Goal: Information Seeking & Learning: Learn about a topic

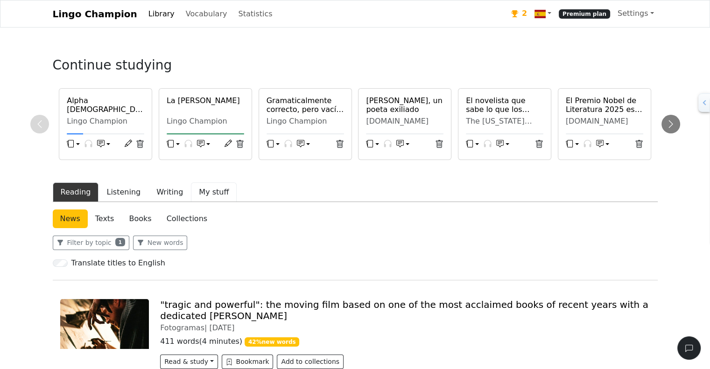
click at [204, 193] on button "My stuff" at bounding box center [214, 193] width 46 height 20
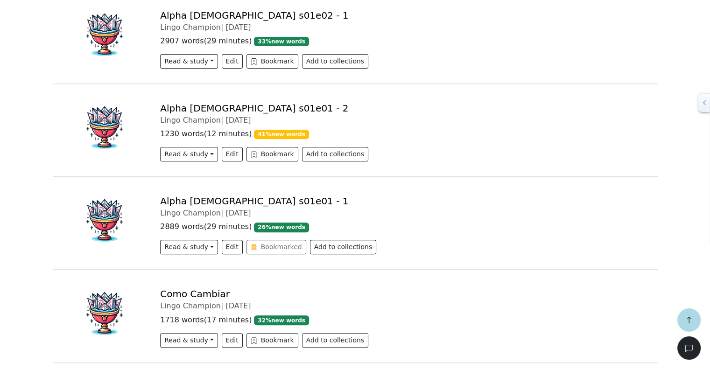
scroll to position [371, 0]
click at [203, 198] on link "Alpha [DEMOGRAPHIC_DATA] s01e01 - 1" at bounding box center [254, 200] width 188 height 11
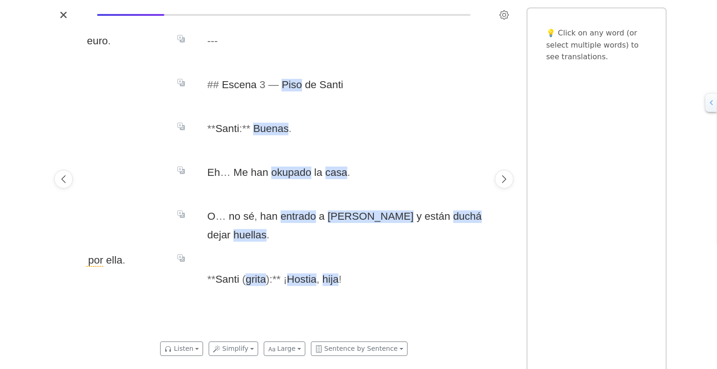
scroll to position [0, 7126]
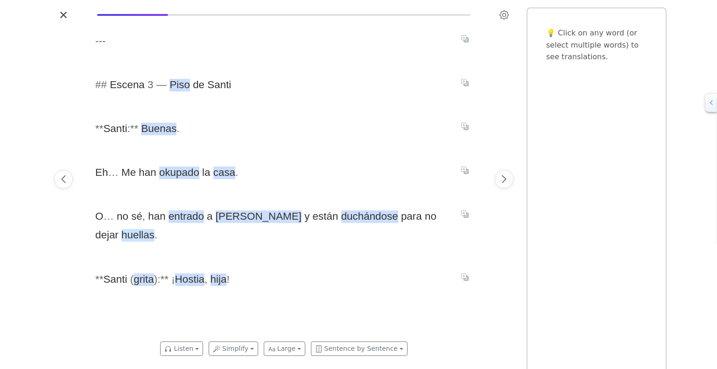
click at [155, 229] on span "huellas" at bounding box center [137, 235] width 33 height 13
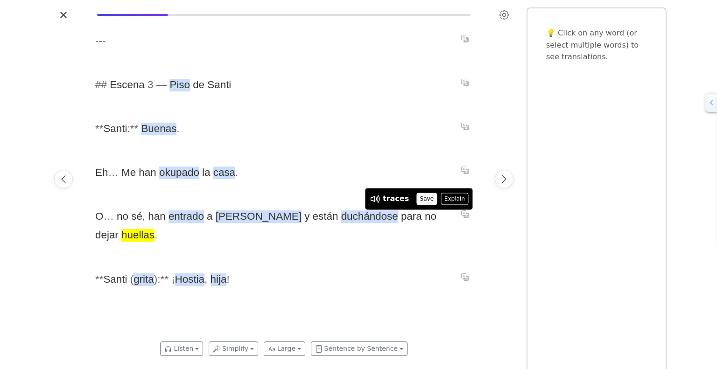
click at [421, 198] on button "Save" at bounding box center [426, 199] width 21 height 12
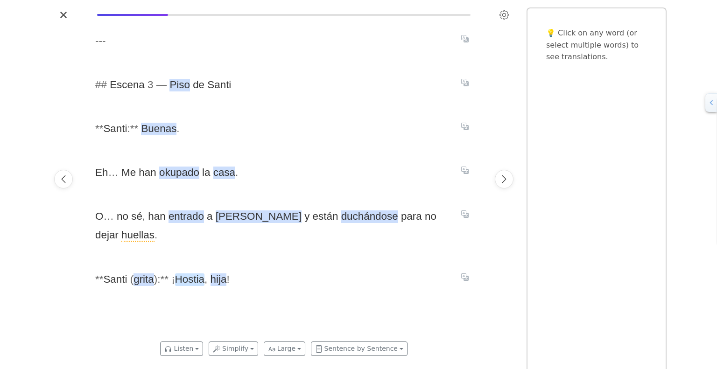
click at [184, 274] on span "Hostia" at bounding box center [189, 280] width 29 height 13
click at [187, 274] on span "Hostia" at bounding box center [189, 280] width 29 height 13
click at [213, 274] on span "hija" at bounding box center [219, 280] width 16 height 13
click at [185, 294] on div "- - - # # Escena 3 — Piso de Santi * * Santi : * * Buenas . Eh … Me han okupado…" at bounding box center [284, 179] width 396 height 314
click at [190, 274] on span "Hostia" at bounding box center [189, 280] width 29 height 13
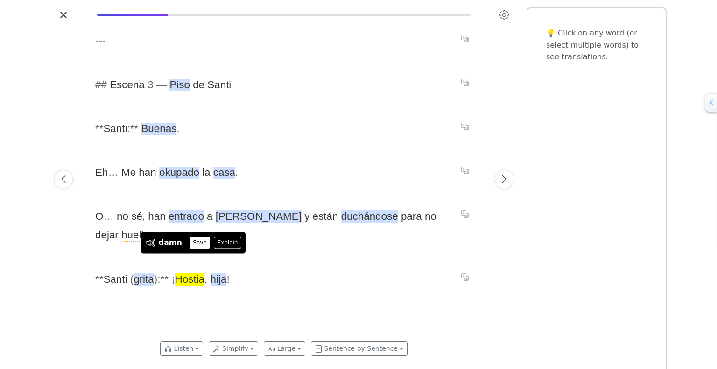
click at [196, 242] on button "Save" at bounding box center [200, 243] width 21 height 12
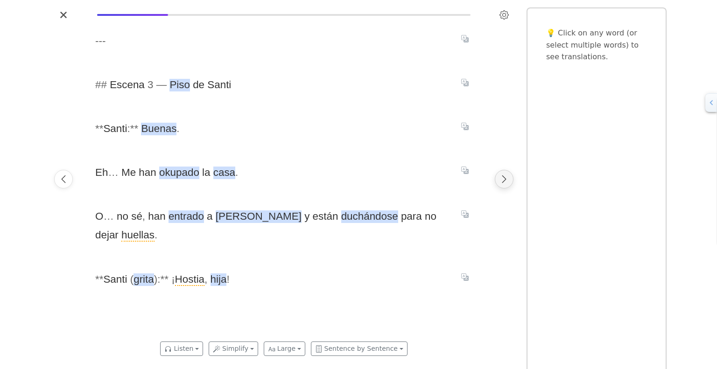
click at [505, 178] on icon "Next page" at bounding box center [504, 179] width 4 height 7
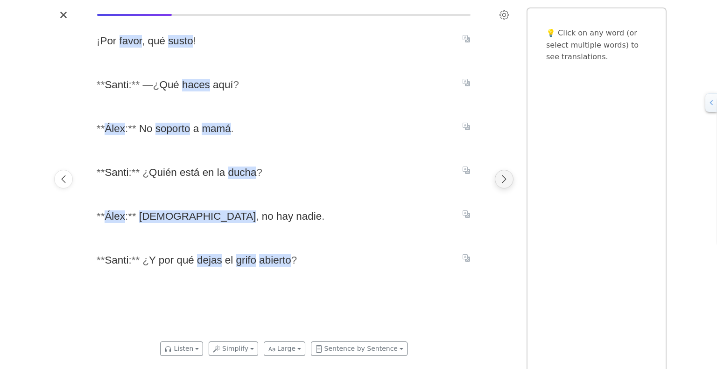
scroll to position [0, 7522]
click at [505, 178] on icon "Next page" at bounding box center [504, 179] width 4 height 7
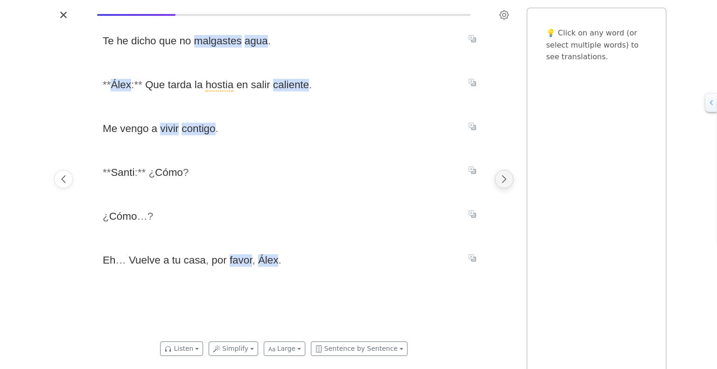
scroll to position [0, 7918]
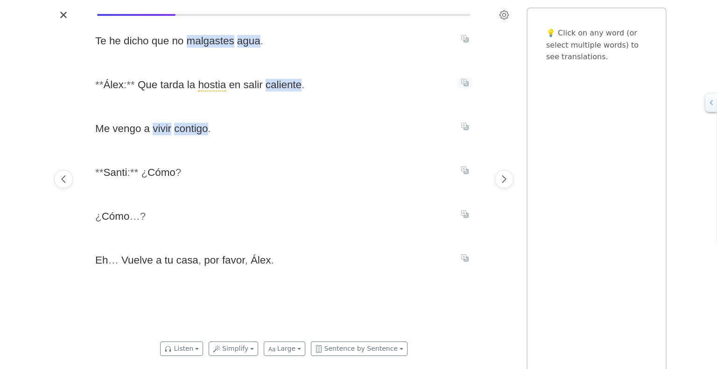
click at [466, 85] on icon "Translate sentence" at bounding box center [464, 82] width 7 height 7
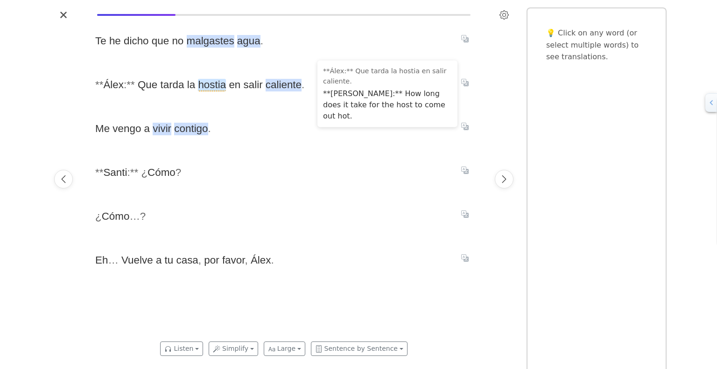
click at [207, 87] on span "hostia" at bounding box center [212, 85] width 28 height 13
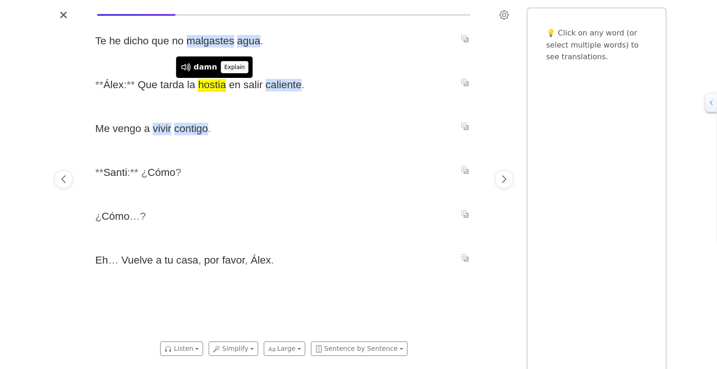
click at [230, 67] on button "Explain" at bounding box center [235, 67] width 28 height 12
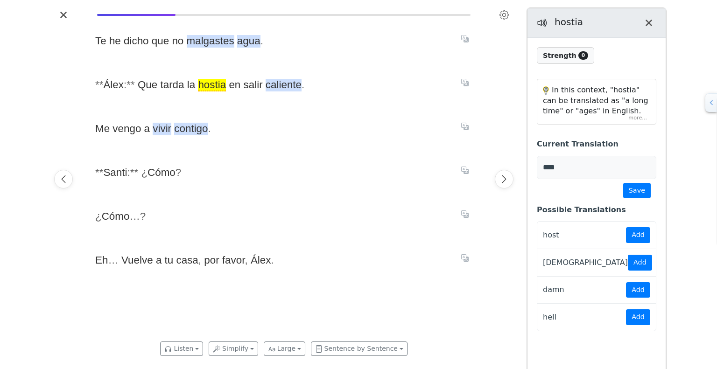
click at [642, 120] on div "In this context, "hostia" can be translated as "a long time" or "ages" in Engli…" at bounding box center [596, 101] width 119 height 45
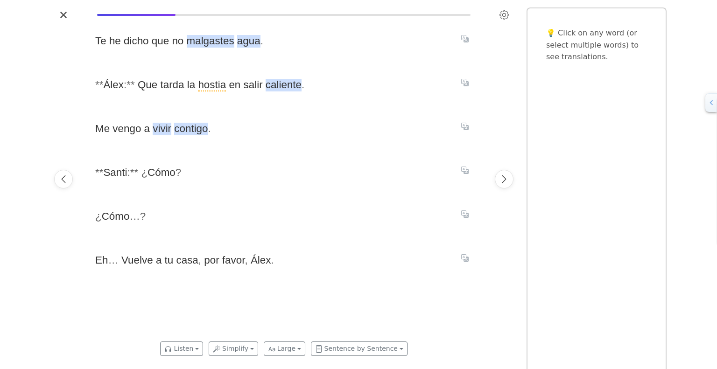
click at [312, 105] on div "Te he dicho que no malgastes agua . * * Álex : * * Que tarda la hostia en salir…" at bounding box center [284, 179] width 396 height 314
click at [506, 178] on icon "Next page" at bounding box center [504, 179] width 9 height 9
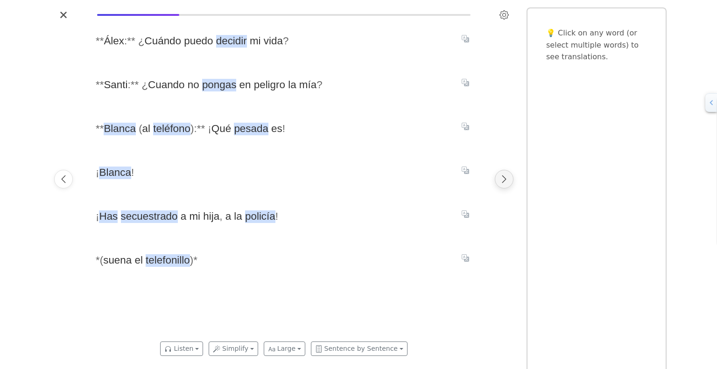
scroll to position [0, 8314]
click at [463, 127] on icon "Translate sentence" at bounding box center [464, 126] width 7 height 7
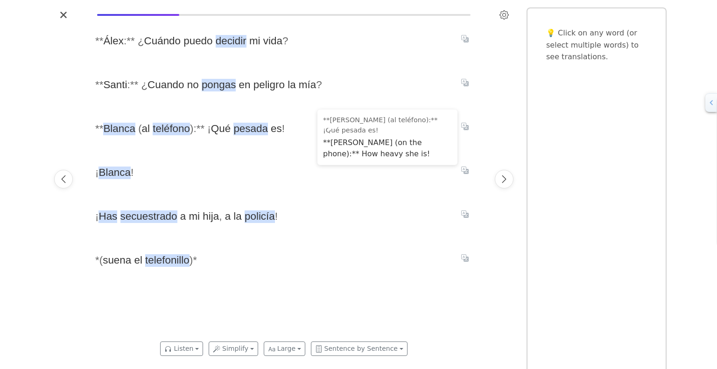
click at [288, 148] on div "* * Álex : * * ¿ Cuándo puedo decidir mi vida ? * * [PERSON_NAME] : * * ¿ Cuand…" at bounding box center [284, 179] width 396 height 314
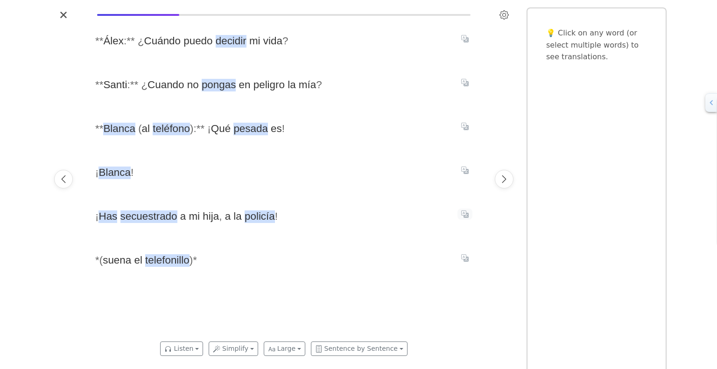
click at [465, 216] on icon "Translate sentence" at bounding box center [464, 214] width 7 height 7
click at [299, 235] on div "* * Álex : * * ¿ Cuándo puedo decidir mi vida ? * * [PERSON_NAME] : * * ¿ Cuand…" at bounding box center [284, 179] width 396 height 314
click at [506, 177] on icon "Next page" at bounding box center [504, 179] width 9 height 9
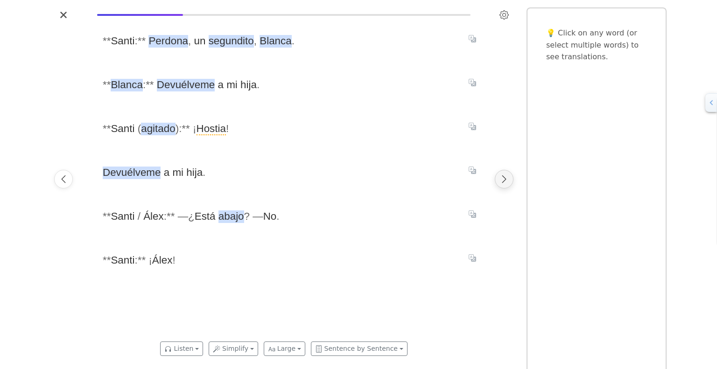
scroll to position [0, 8710]
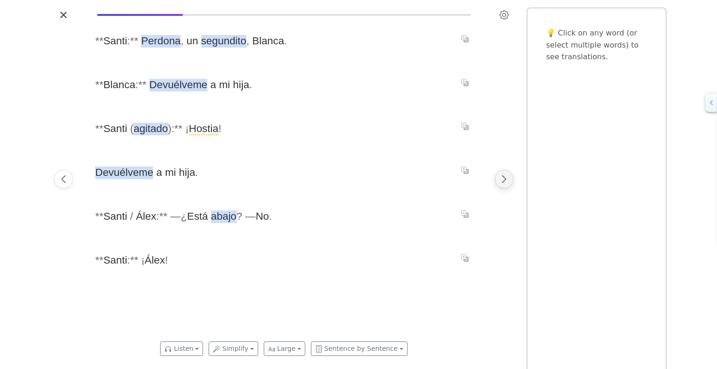
click at [506, 177] on icon "Next page" at bounding box center [504, 179] width 9 height 9
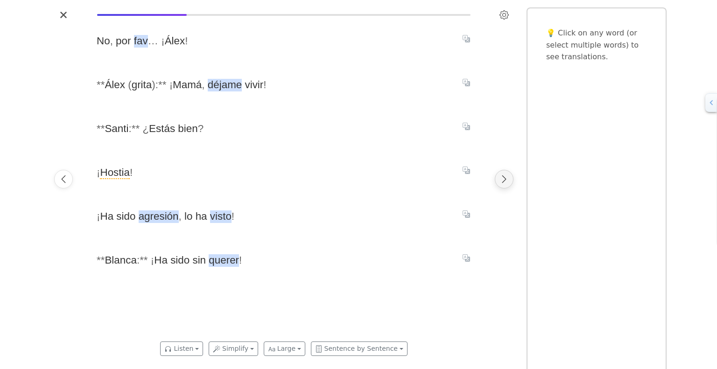
scroll to position [0, 9106]
click at [506, 177] on icon "Next page" at bounding box center [504, 179] width 9 height 9
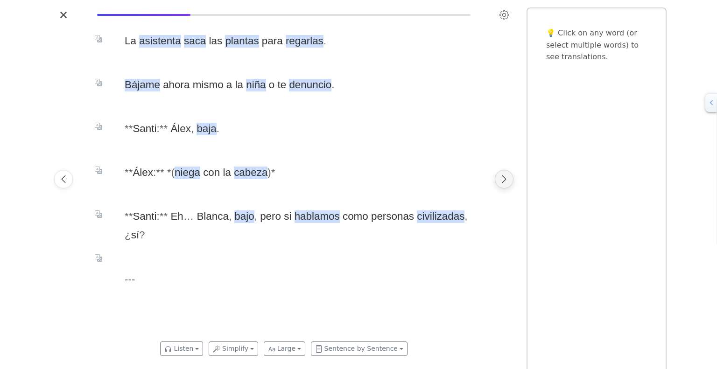
scroll to position [0, 9502]
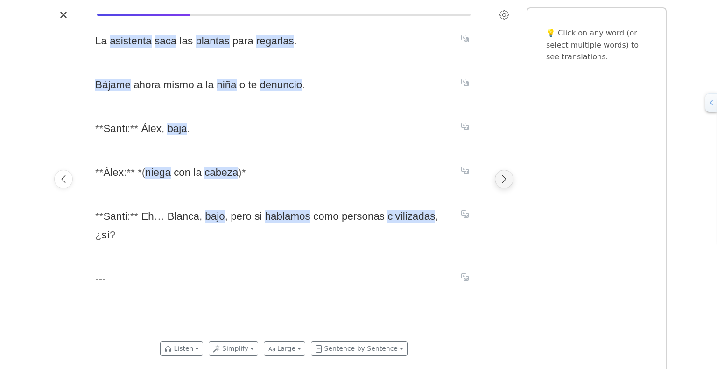
click at [506, 177] on icon "Next page" at bounding box center [504, 179] width 9 height 9
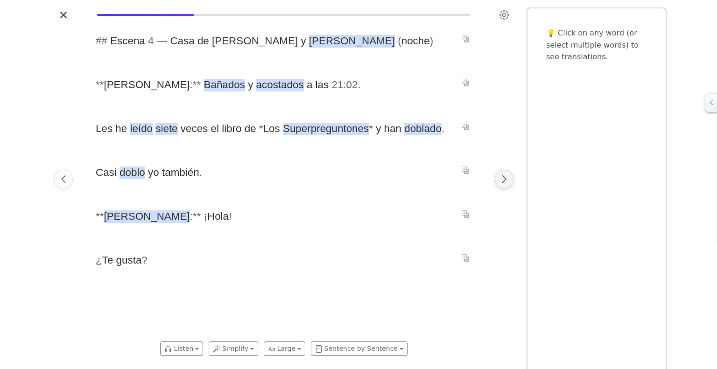
scroll to position [0, 9898]
click at [417, 127] on span "doblado" at bounding box center [422, 129] width 37 height 13
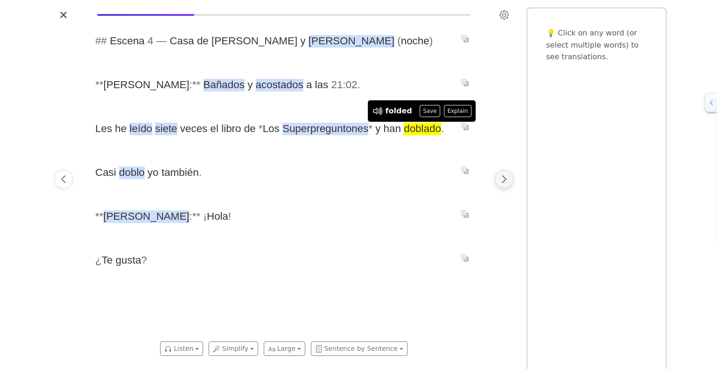
click at [508, 180] on icon "Next page" at bounding box center [504, 179] width 9 height 9
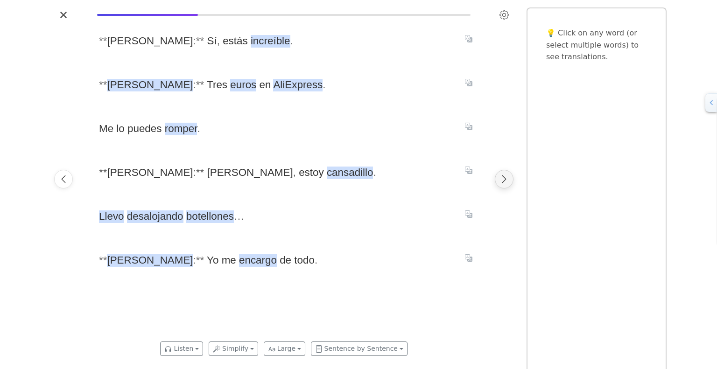
scroll to position [0, 10294]
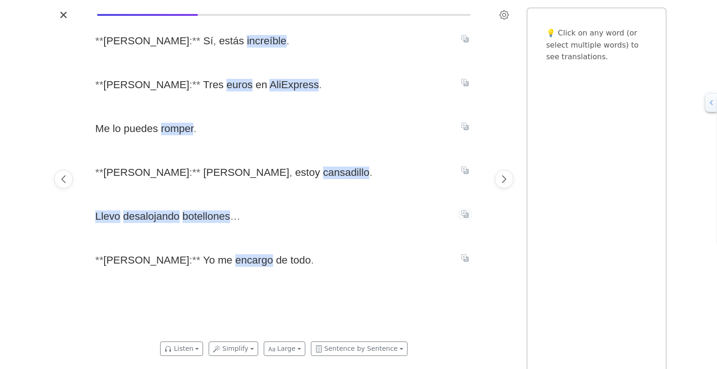
click at [464, 213] on icon "Translate sentence" at bounding box center [464, 214] width 7 height 7
click at [199, 213] on span "botellones" at bounding box center [207, 217] width 48 height 13
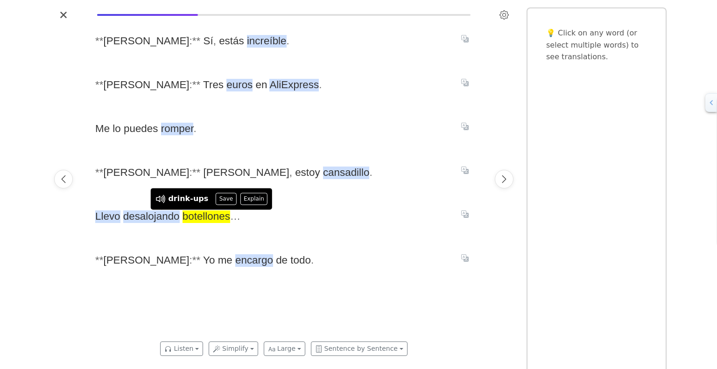
click at [292, 234] on div "* * [PERSON_NAME] : * * Sí , estás increíble . * * [PERSON_NAME] : * * Tres eur…" at bounding box center [284, 179] width 396 height 314
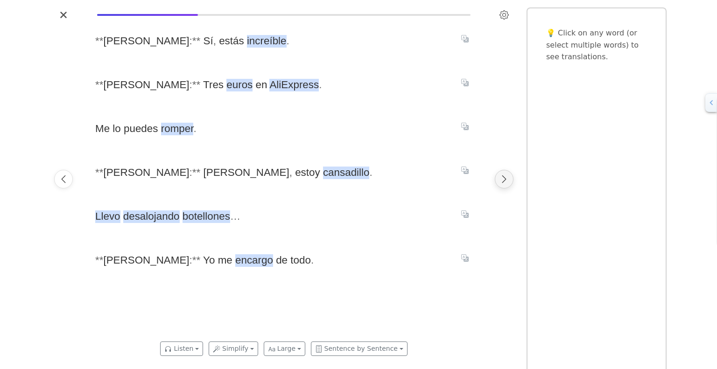
click at [505, 180] on icon "Next page" at bounding box center [504, 179] width 4 height 7
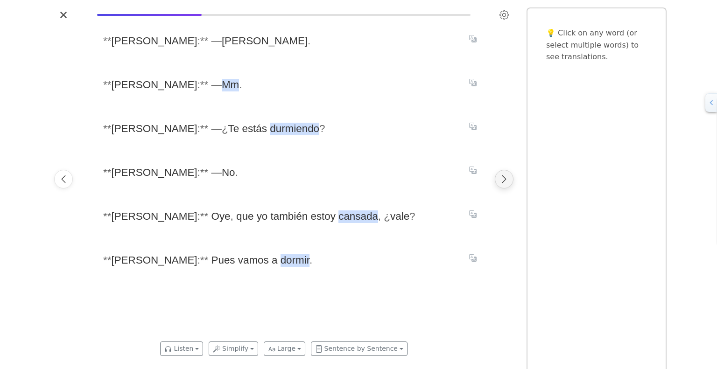
scroll to position [0, 10690]
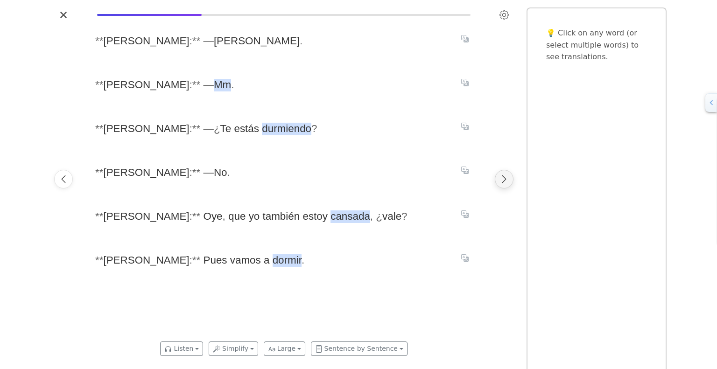
click at [505, 180] on icon "Next page" at bounding box center [504, 179] width 4 height 7
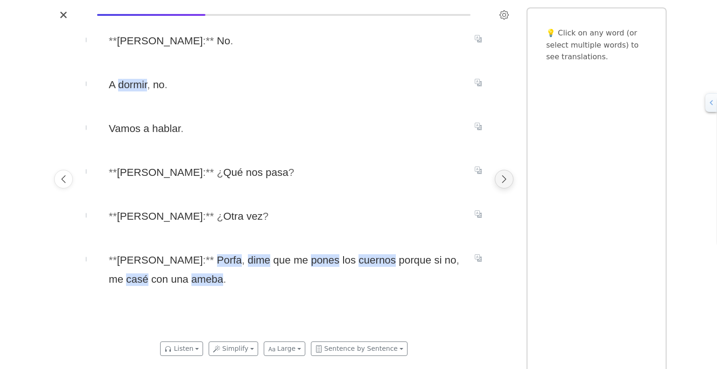
scroll to position [0, 11086]
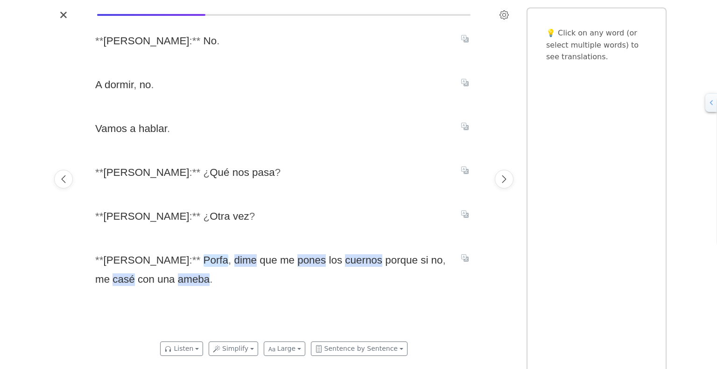
click at [204, 259] on span "Porfa" at bounding box center [216, 260] width 25 height 13
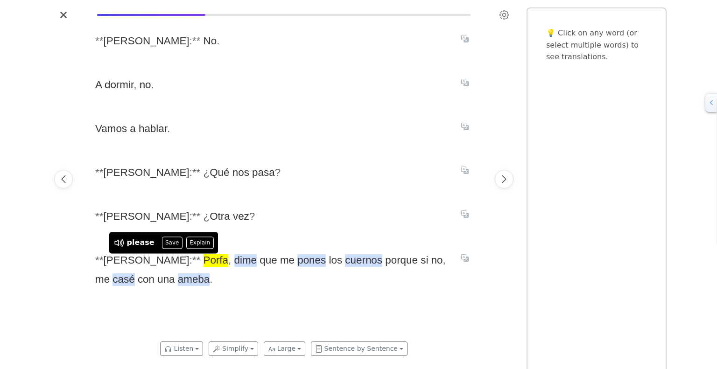
click at [254, 219] on span "* * [PERSON_NAME] : * * ¿ Otra vez ?" at bounding box center [272, 216] width 355 height 19
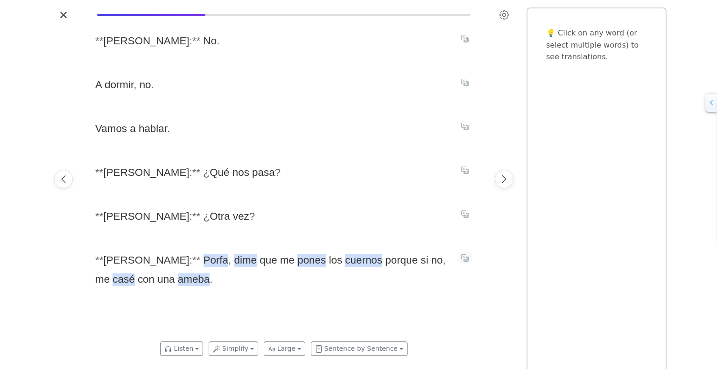
click at [468, 263] on button "Translate sentence" at bounding box center [465, 258] width 15 height 11
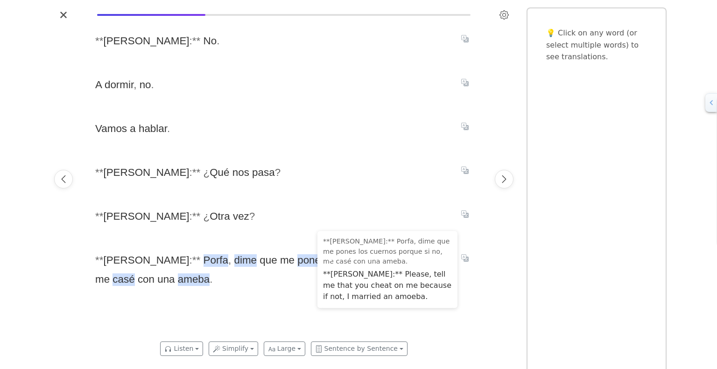
click at [373, 219] on span "* * [PERSON_NAME] : * * ¿ Otra vez ?" at bounding box center [272, 216] width 355 height 19
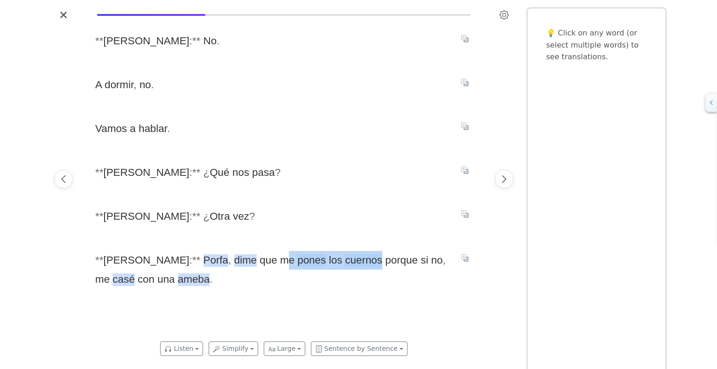
drag, startPoint x: 227, startPoint y: 261, endPoint x: 320, endPoint y: 265, distance: 93.0
click at [320, 265] on span "* * [PERSON_NAME] : * * Porfa , dime que me pones los cuernos porque si no , me…" at bounding box center [272, 270] width 355 height 38
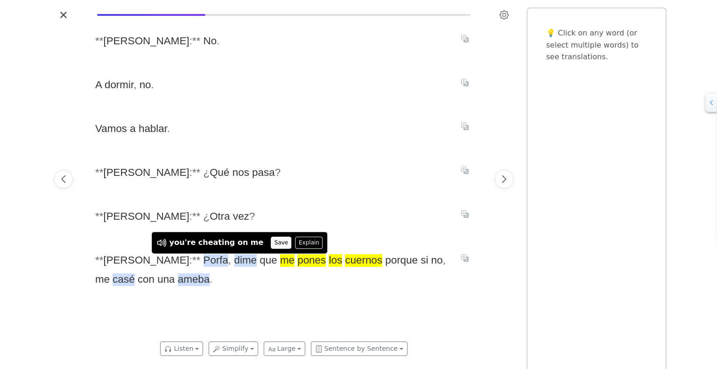
click at [271, 246] on button "Save" at bounding box center [281, 243] width 21 height 12
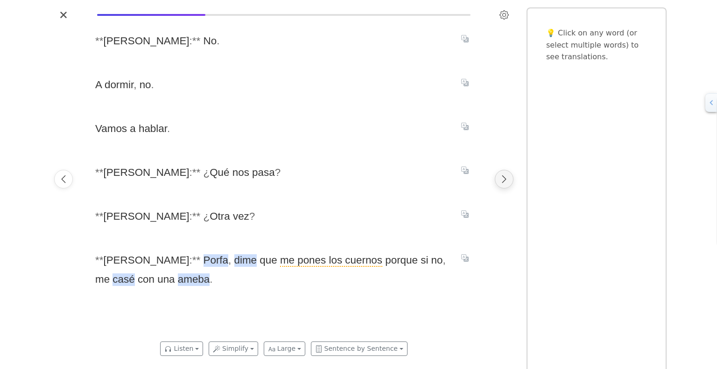
click at [504, 181] on icon "Next page" at bounding box center [504, 179] width 4 height 7
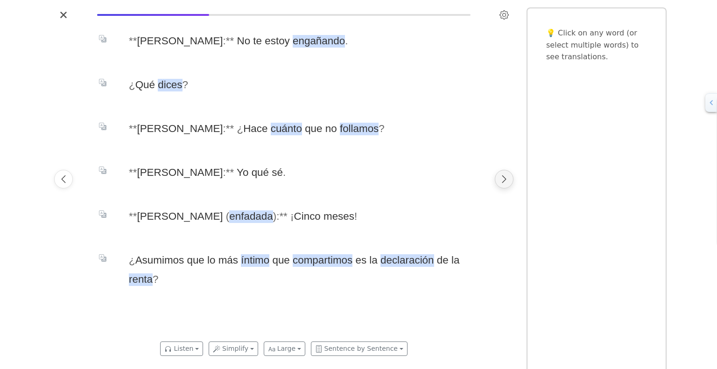
scroll to position [0, 11482]
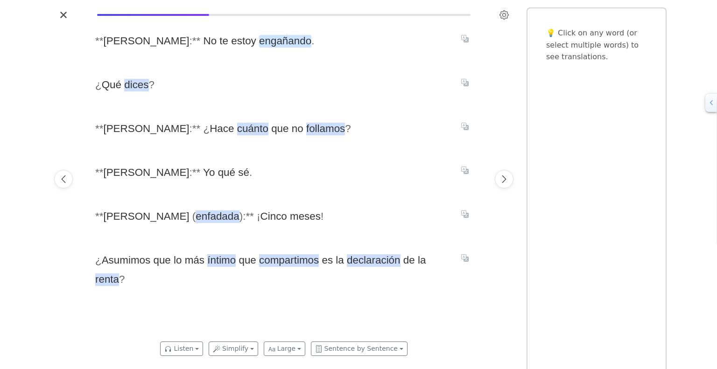
click at [259, 42] on span "engañando" at bounding box center [285, 41] width 52 height 13
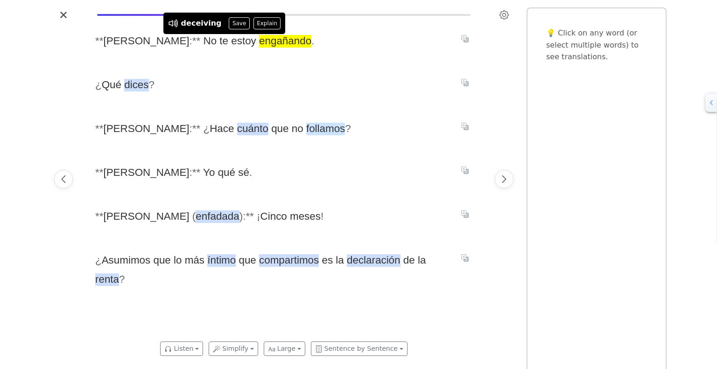
click at [306, 131] on span "follamos" at bounding box center [325, 129] width 39 height 13
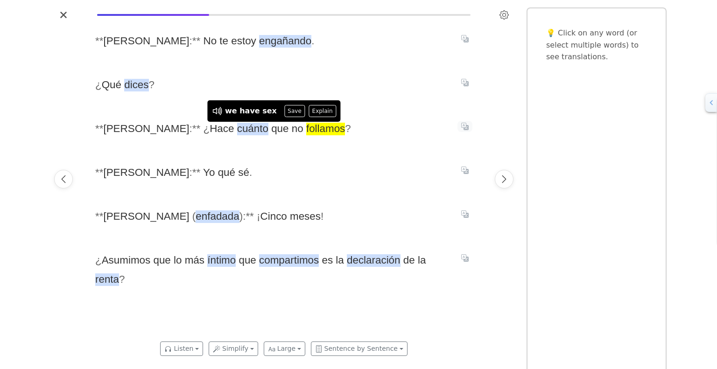
click at [461, 127] on icon "Translate sentence" at bounding box center [464, 126] width 7 height 7
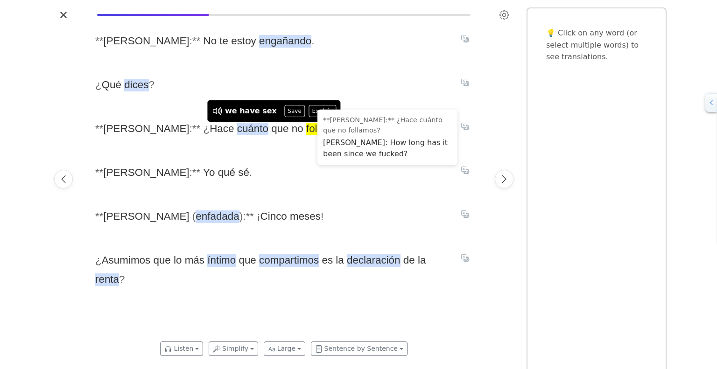
click at [262, 158] on div "* * [PERSON_NAME] : * * No te estoy engañando . ¿ Qué dices ? * * [PERSON_NAME]…" at bounding box center [284, 179] width 396 height 314
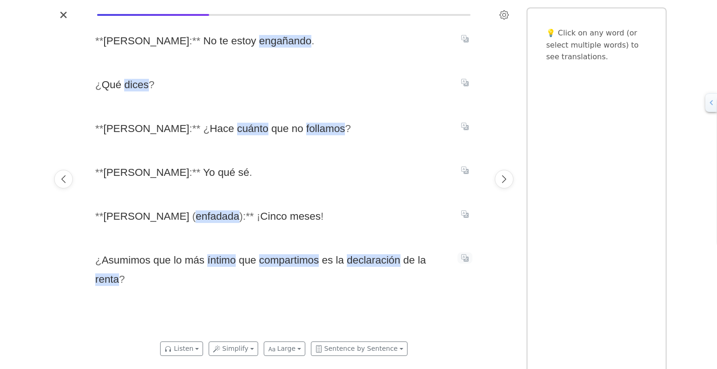
click at [468, 256] on icon "Translate sentence" at bounding box center [464, 257] width 7 height 7
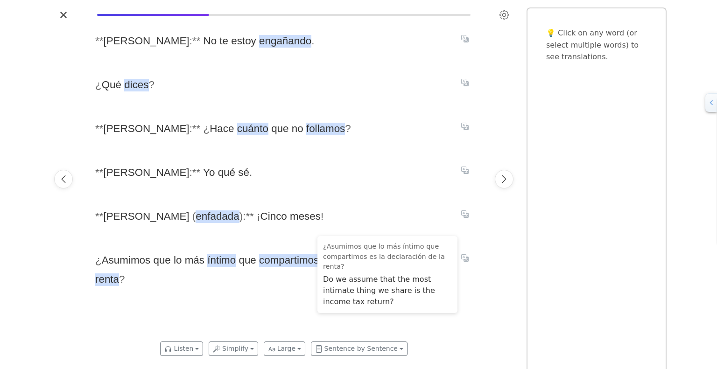
click at [476, 273] on div "* * [PERSON_NAME] : * * No te estoy engañando . ¿ Qué dices ? * * [PERSON_NAME]…" at bounding box center [284, 179] width 396 height 314
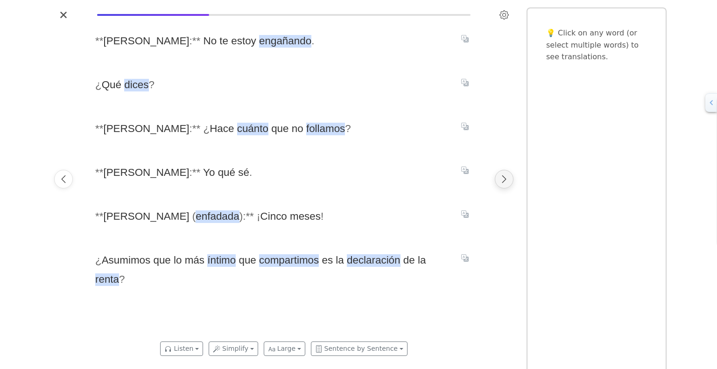
click at [503, 181] on icon "Next page" at bounding box center [504, 179] width 4 height 7
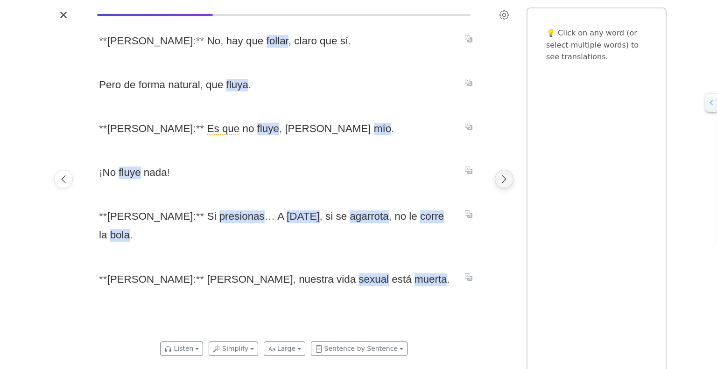
scroll to position [0, 11877]
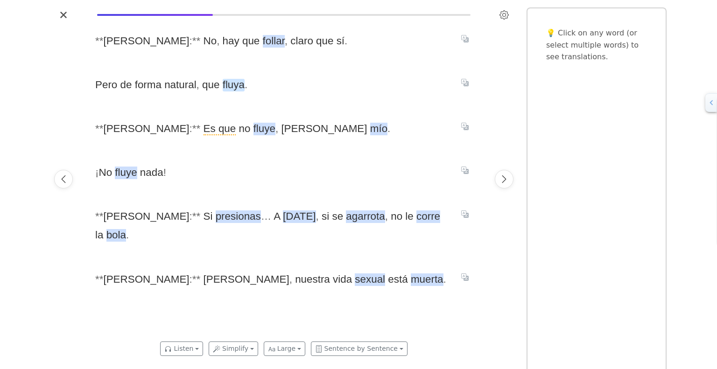
click at [227, 85] on span "fluya" at bounding box center [234, 85] width 22 height 13
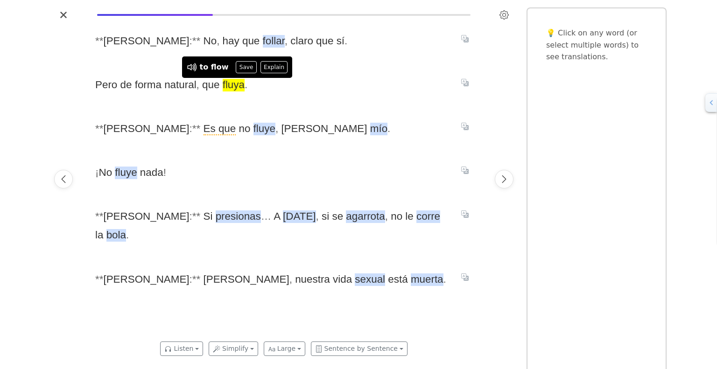
click at [286, 86] on span "Pero de forma natural , que fluya ." at bounding box center [272, 85] width 355 height 19
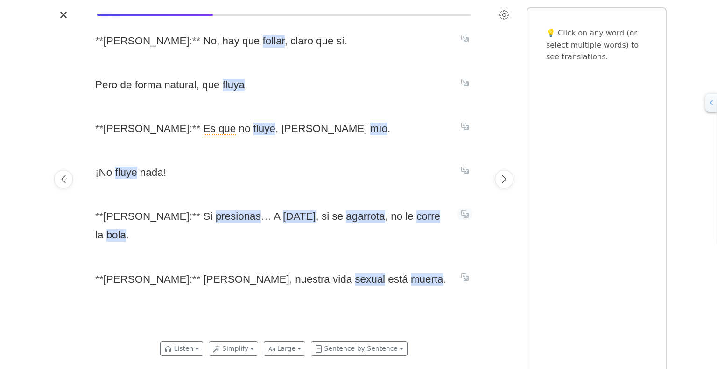
click at [468, 217] on icon "Translate sentence" at bounding box center [464, 214] width 7 height 7
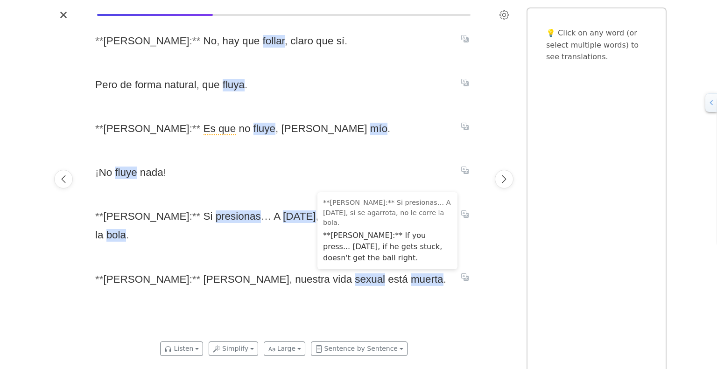
click at [410, 270] on span "* * [PERSON_NAME] : * * [PERSON_NAME] , nuestra vida sexual está muerta ." at bounding box center [272, 279] width 355 height 19
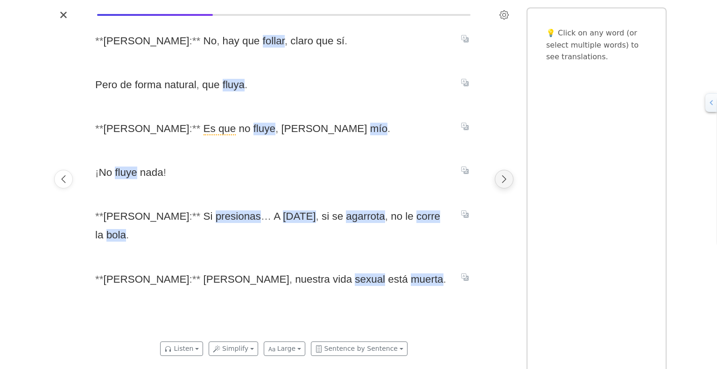
click at [501, 179] on icon "Next page" at bounding box center [504, 179] width 9 height 9
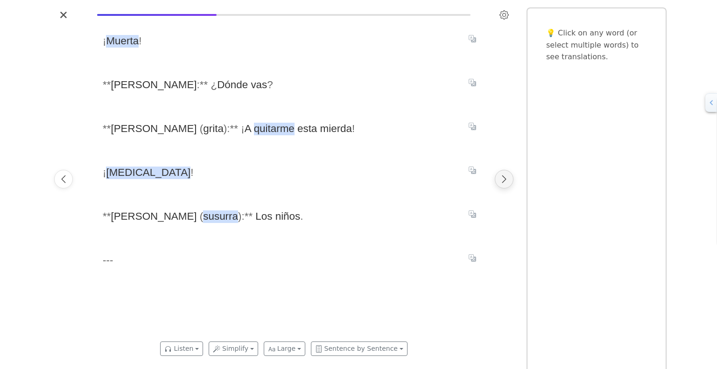
scroll to position [0, 12273]
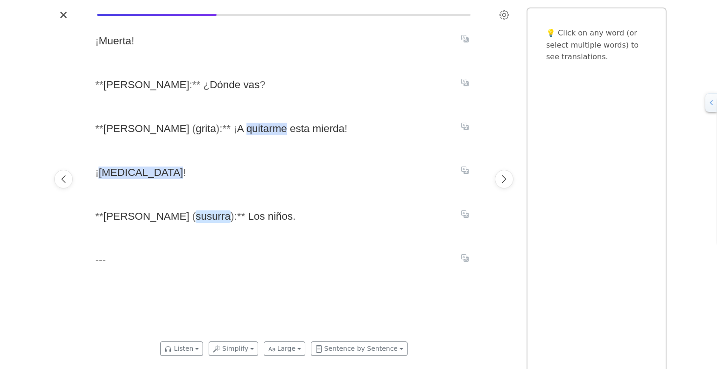
click at [196, 222] on span "susurra" at bounding box center [213, 217] width 35 height 13
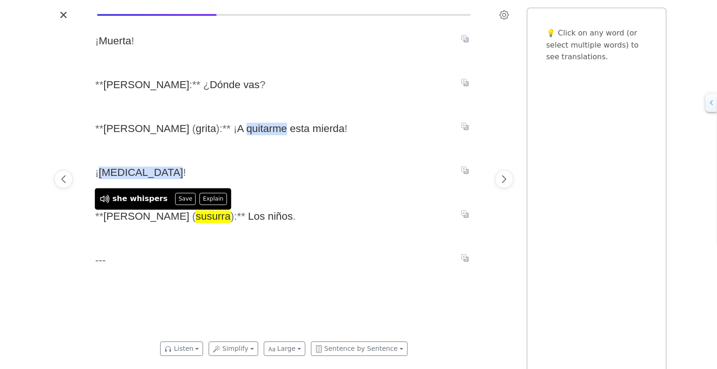
click at [236, 241] on div "¡ Muerta ! * * [PERSON_NAME] : * * ¿ Dónde vas ? * * [PERSON_NAME] ( grita ) : …" at bounding box center [284, 179] width 396 height 314
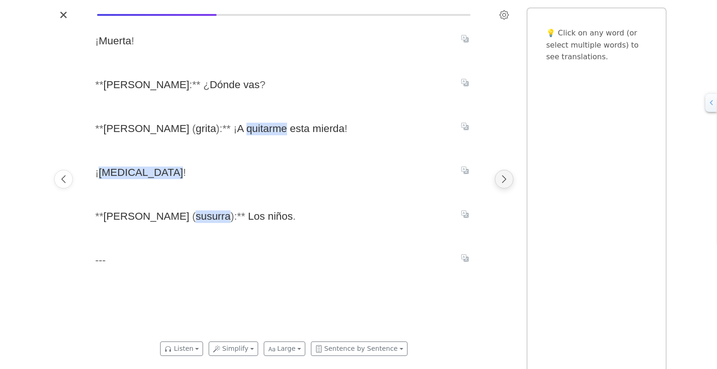
click at [505, 181] on icon "Next page" at bounding box center [504, 179] width 9 height 9
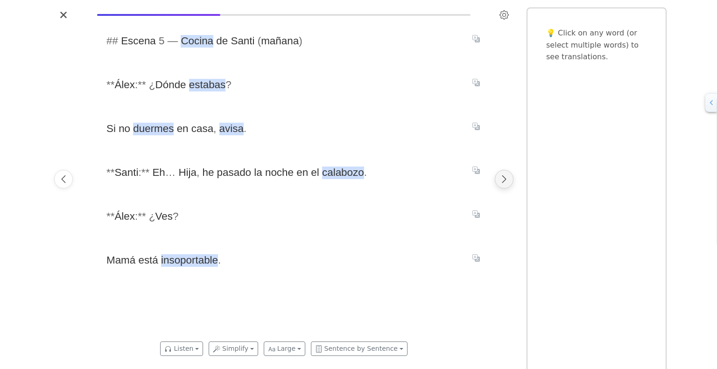
scroll to position [0, 12669]
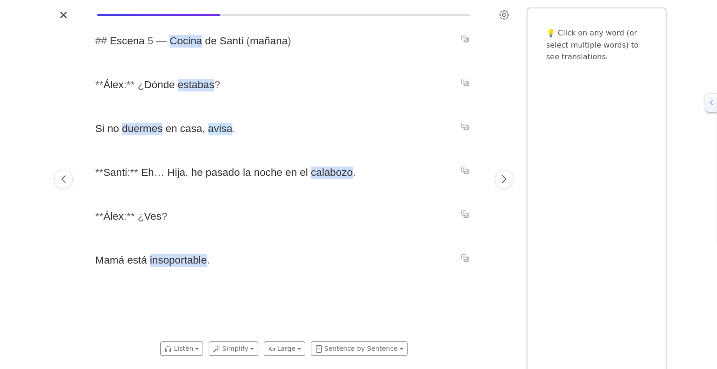
click at [215, 134] on span "avisa" at bounding box center [220, 129] width 24 height 13
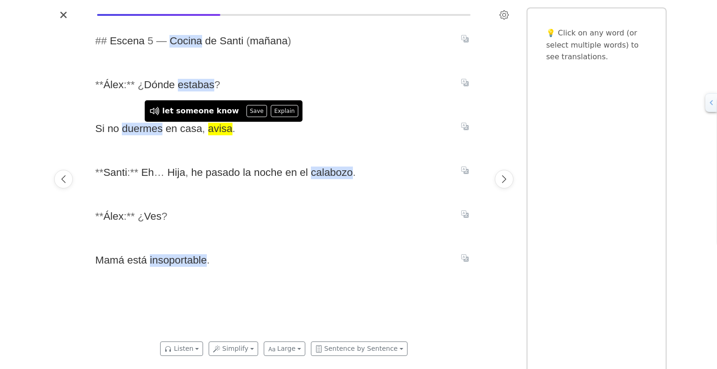
click at [315, 124] on span "Si no duermes en casa , avisa ." at bounding box center [272, 129] width 355 height 19
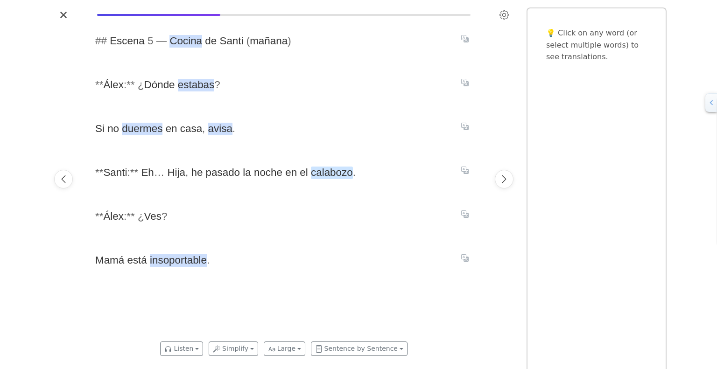
click at [322, 174] on span "calabozo" at bounding box center [332, 173] width 42 height 13
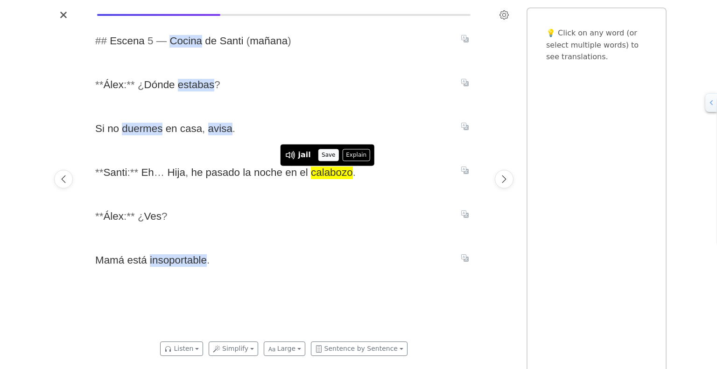
click at [326, 155] on button "Save" at bounding box center [328, 155] width 21 height 12
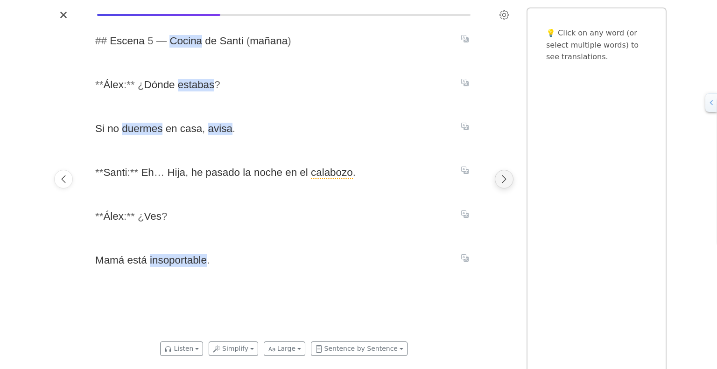
click at [498, 176] on button "Next page" at bounding box center [504, 179] width 19 height 19
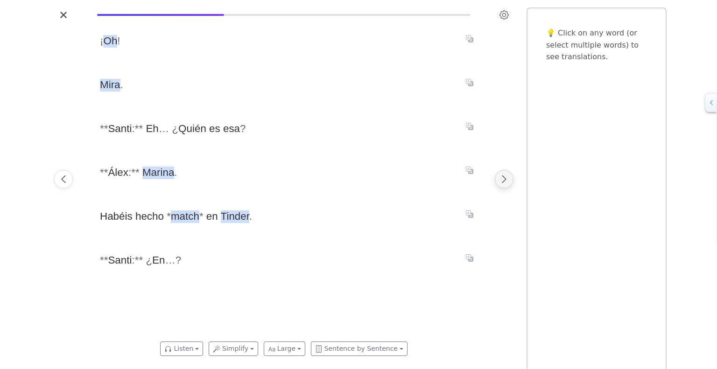
scroll to position [0, 13065]
click at [498, 176] on button "Next page" at bounding box center [504, 179] width 19 height 19
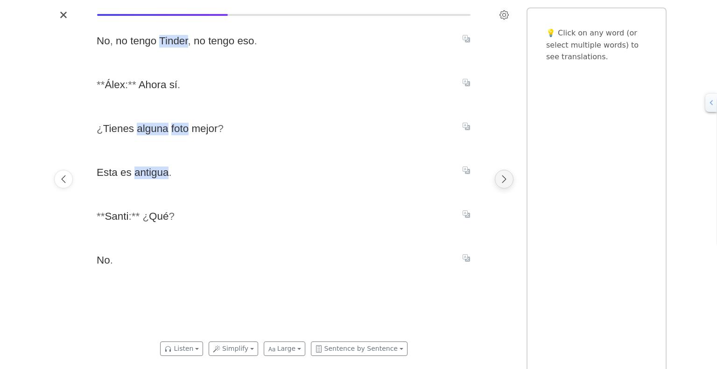
scroll to position [0, 13461]
click at [498, 176] on button "Next page" at bounding box center [504, 179] width 19 height 19
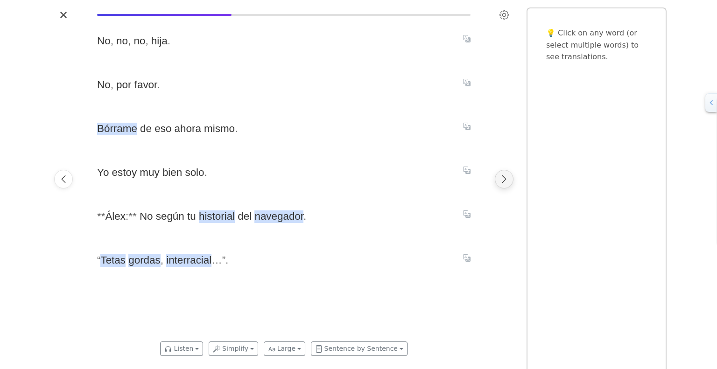
scroll to position [0, 13857]
click at [120, 127] on span "Bórrame" at bounding box center [115, 129] width 40 height 13
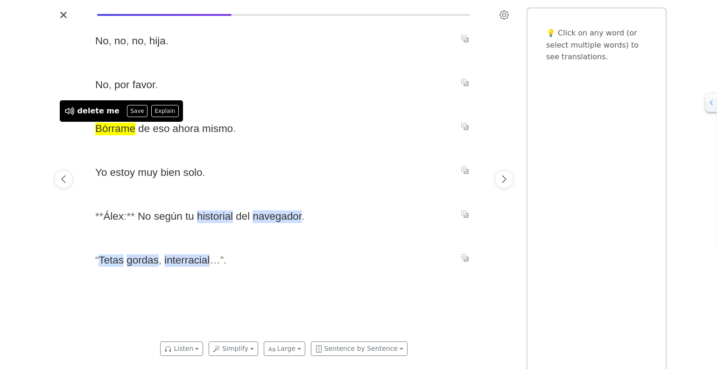
click at [104, 258] on span "Tetas" at bounding box center [111, 260] width 25 height 13
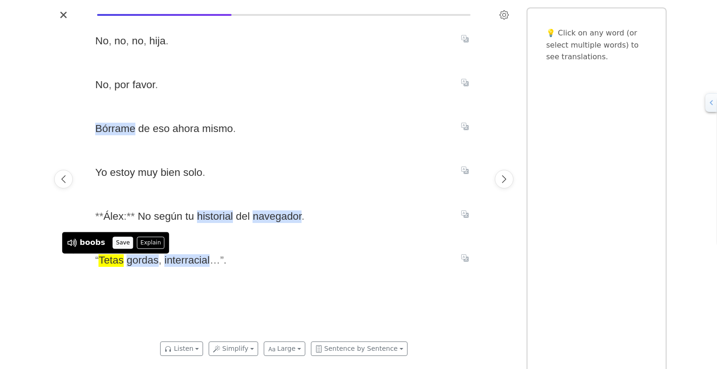
click at [122, 240] on button "Save" at bounding box center [123, 243] width 21 height 12
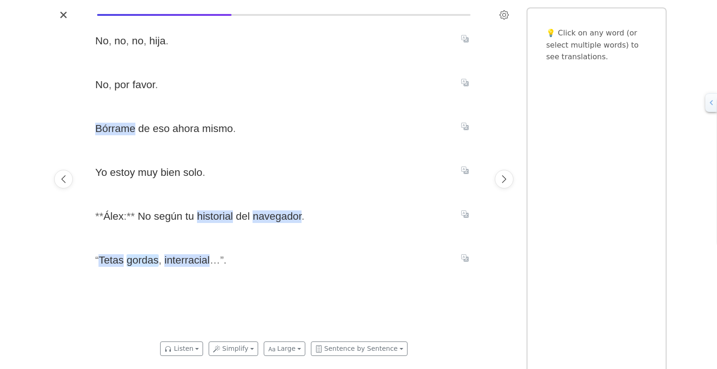
click at [131, 261] on span "gordas" at bounding box center [143, 260] width 32 height 13
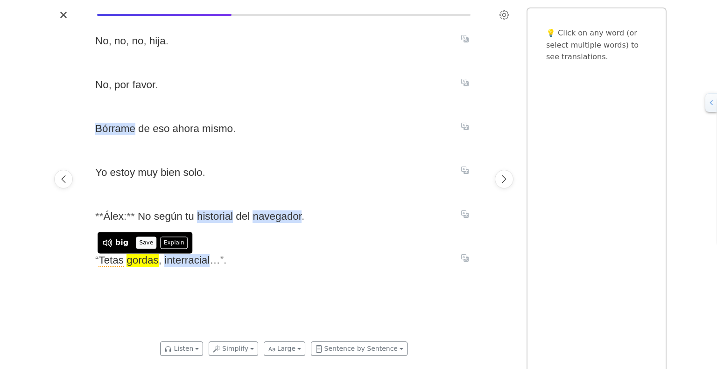
click at [142, 243] on button "Save" at bounding box center [146, 243] width 21 height 12
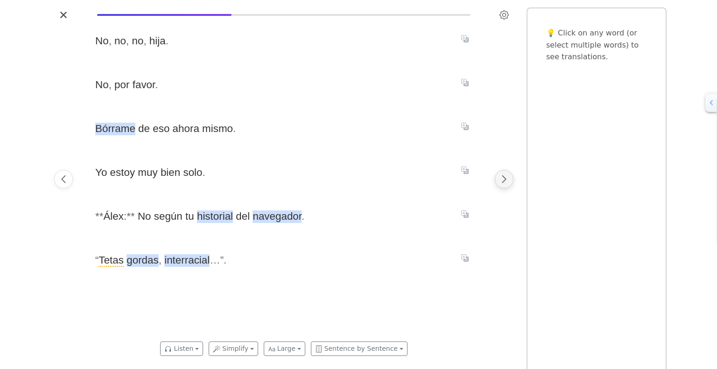
click at [503, 179] on icon "Next page" at bounding box center [504, 179] width 9 height 9
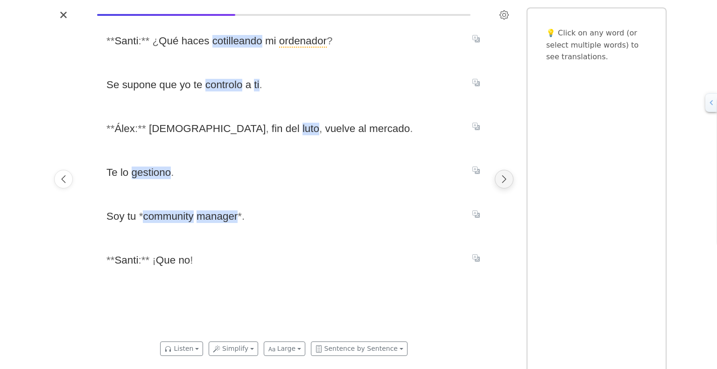
scroll to position [0, 14253]
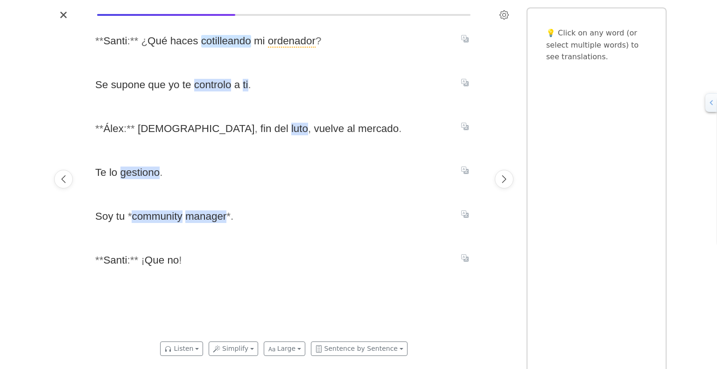
click at [218, 39] on span "cotilleando" at bounding box center [226, 41] width 50 height 13
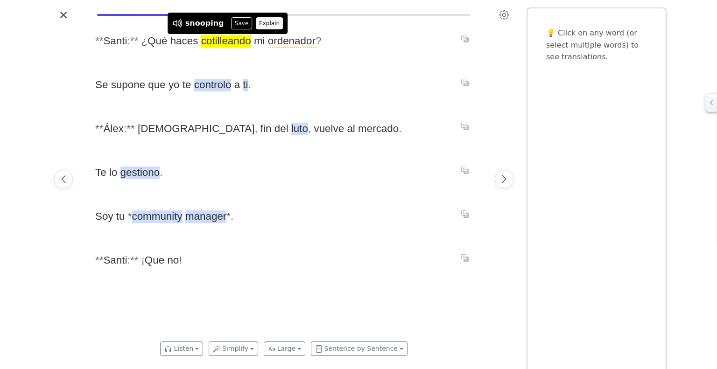
click at [261, 25] on button "Explain" at bounding box center [270, 23] width 28 height 12
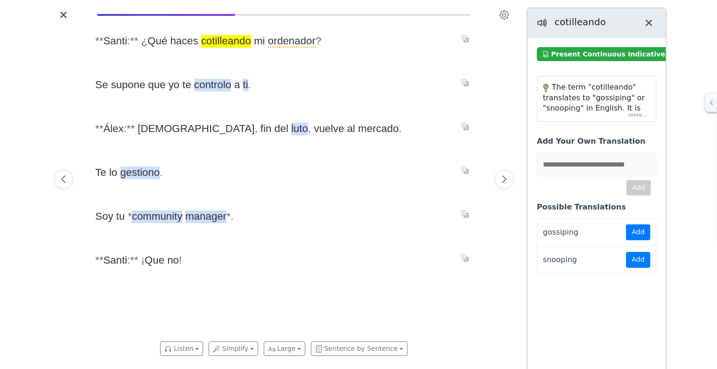
click at [642, 116] on div "The term "cotilleando" translates to "gossiping" or "snooping" in English. It i…" at bounding box center [596, 99] width 119 height 45
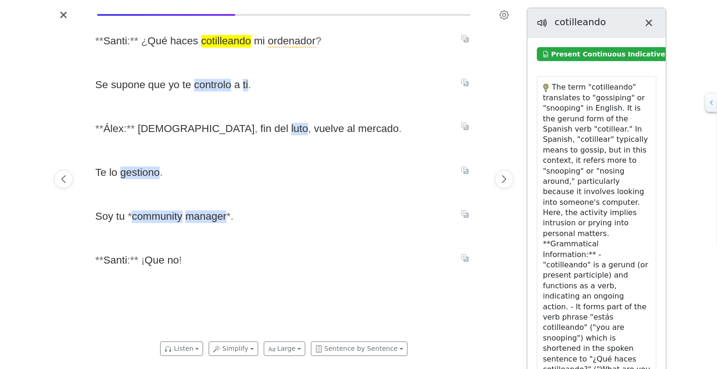
click at [219, 37] on span "cotilleando" at bounding box center [226, 41] width 50 height 13
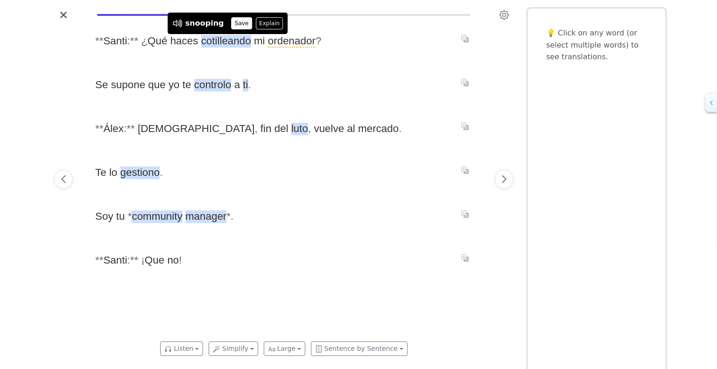
click at [233, 19] on button "Save" at bounding box center [241, 23] width 21 height 12
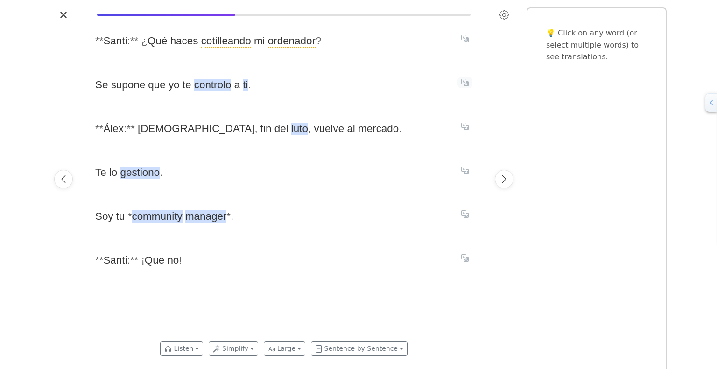
click at [467, 79] on button "Translate sentence" at bounding box center [465, 82] width 15 height 11
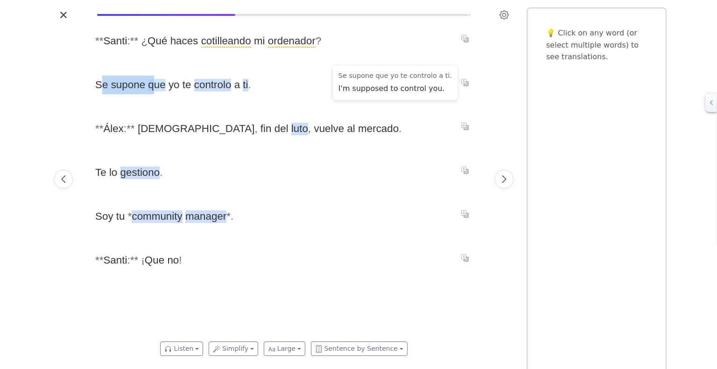
drag, startPoint x: 100, startPoint y: 88, endPoint x: 153, endPoint y: 85, distance: 53.3
click at [153, 85] on span "Se supone que yo te controlo a ti ." at bounding box center [272, 85] width 355 height 19
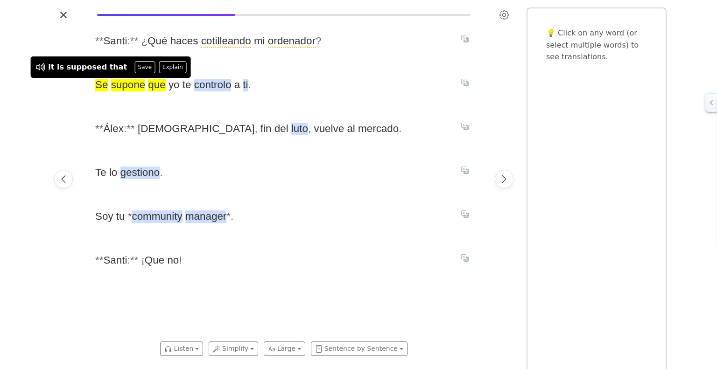
click at [314, 87] on span "Se supone que yo te controlo a ti ." at bounding box center [272, 85] width 355 height 19
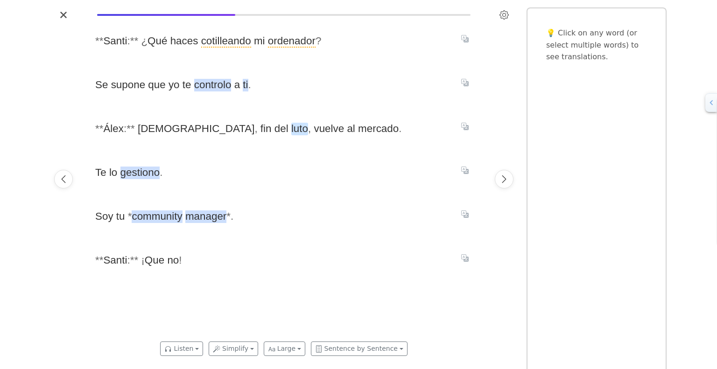
click at [291, 131] on span "luto" at bounding box center [299, 129] width 17 height 13
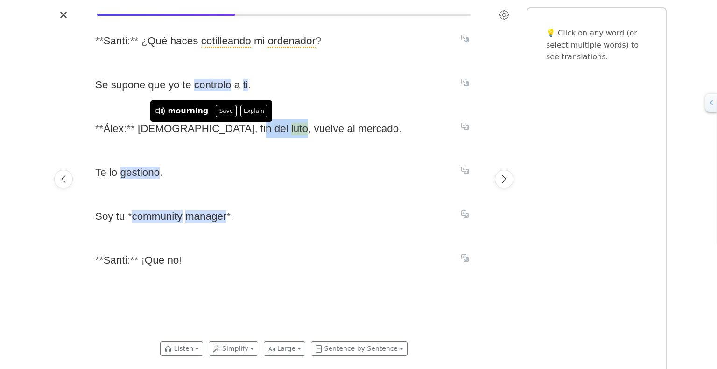
drag, startPoint x: 169, startPoint y: 130, endPoint x: 215, endPoint y: 129, distance: 45.3
click at [215, 129] on span "* * Álex : * * Papá , fin del luto , vuelve [PERSON_NAME] ." at bounding box center [272, 129] width 355 height 19
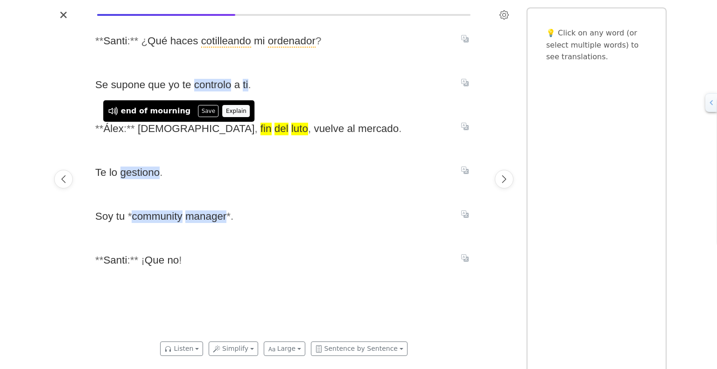
click at [222, 111] on button "Explain" at bounding box center [236, 111] width 28 height 12
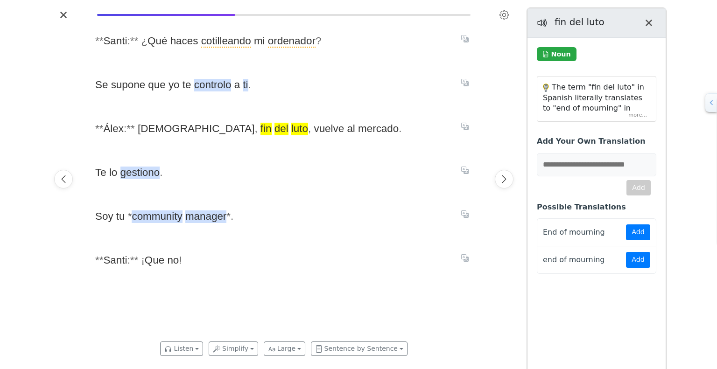
click at [640, 115] on div "The term "fin del luto" in Spanish literally translates to "end of mourning" in…" at bounding box center [596, 99] width 119 height 45
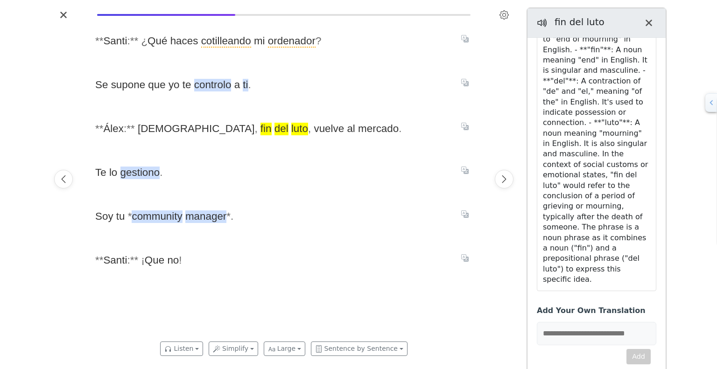
scroll to position [92, 0]
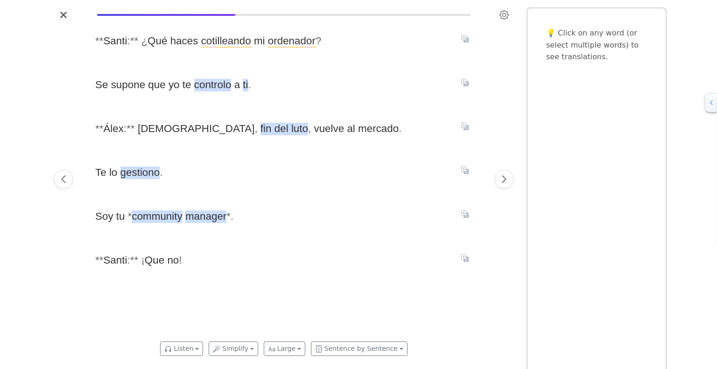
scroll to position [0, 0]
click at [147, 176] on span "gestiono" at bounding box center [140, 173] width 40 height 13
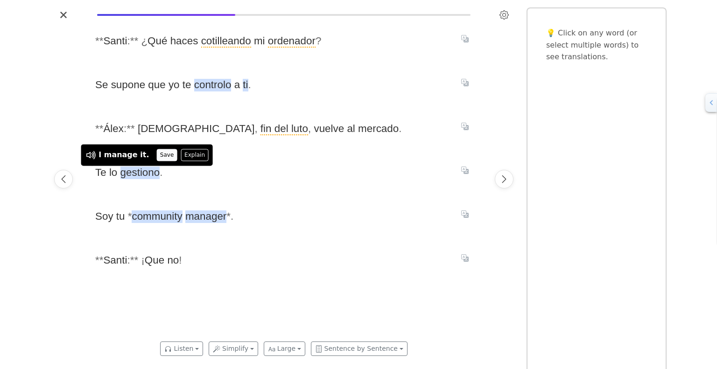
click at [158, 154] on button "Save" at bounding box center [166, 155] width 21 height 12
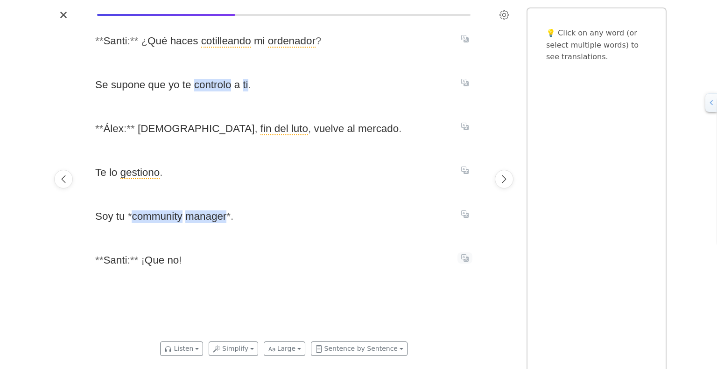
click at [471, 259] on button "Translate sentence" at bounding box center [465, 258] width 15 height 11
click at [503, 180] on icon "Next page" at bounding box center [504, 179] width 9 height 9
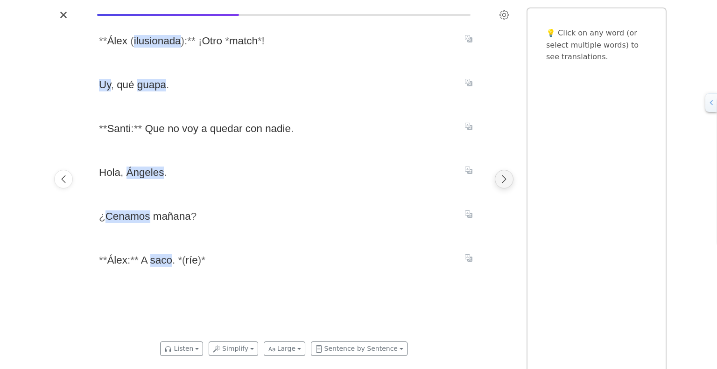
scroll to position [0, 14649]
click at [153, 261] on span "saco" at bounding box center [158, 260] width 22 height 13
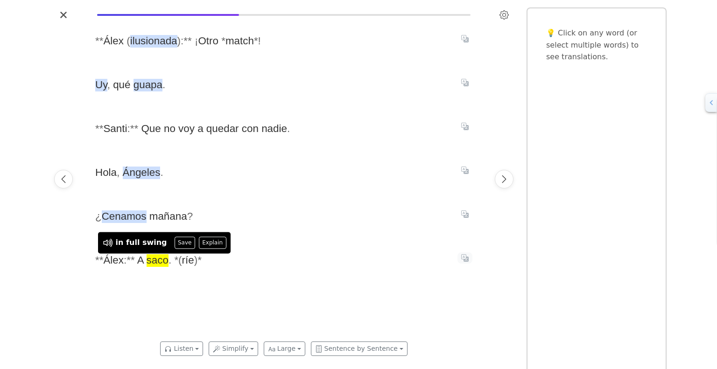
click at [459, 260] on button "Translate sentence" at bounding box center [465, 258] width 15 height 11
click at [150, 285] on div "* * Álex ( ilusionada ) : * * ¡ Otro * match * ! Uy , qué guapa . * * Santi : *…" at bounding box center [284, 179] width 396 height 314
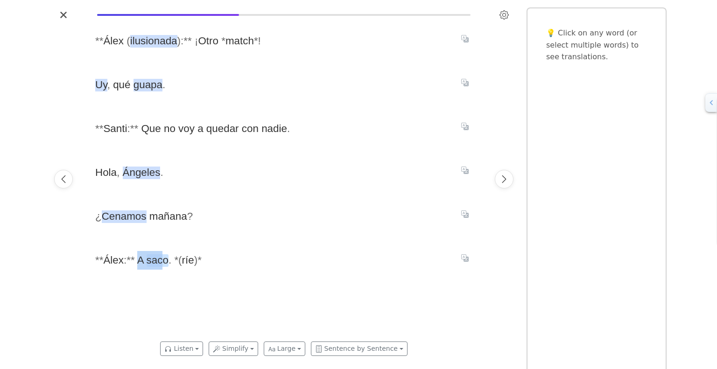
drag, startPoint x: 140, startPoint y: 264, endPoint x: 162, endPoint y: 264, distance: 22.4
click at [162, 264] on span "* * Álex : * * A saco . * ( ríe ) *" at bounding box center [272, 260] width 355 height 19
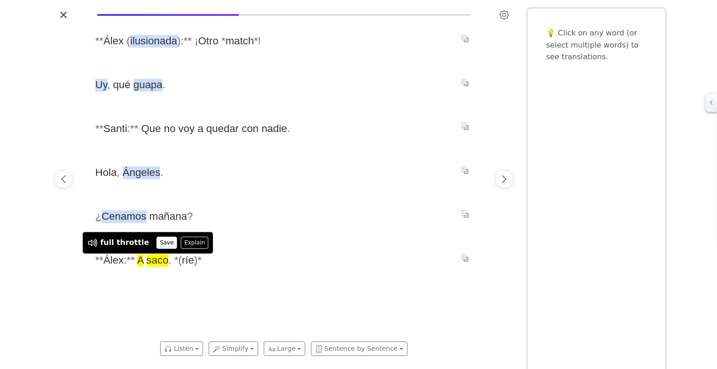
click at [156, 244] on button "Save" at bounding box center [166, 243] width 21 height 12
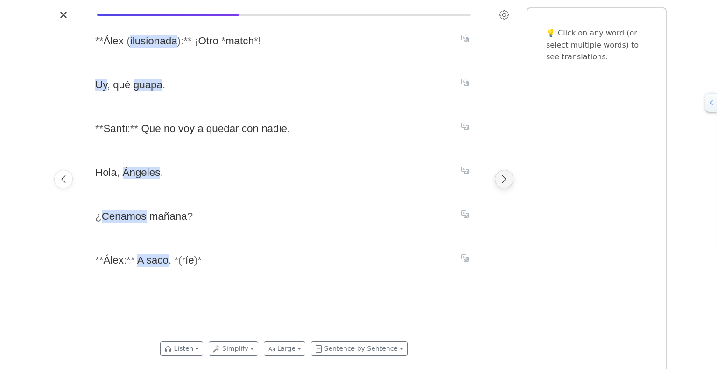
click at [504, 178] on icon "Next page" at bounding box center [504, 179] width 9 height 9
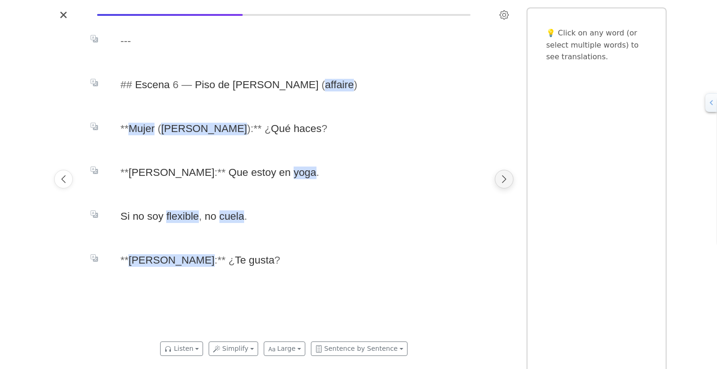
scroll to position [0, 15045]
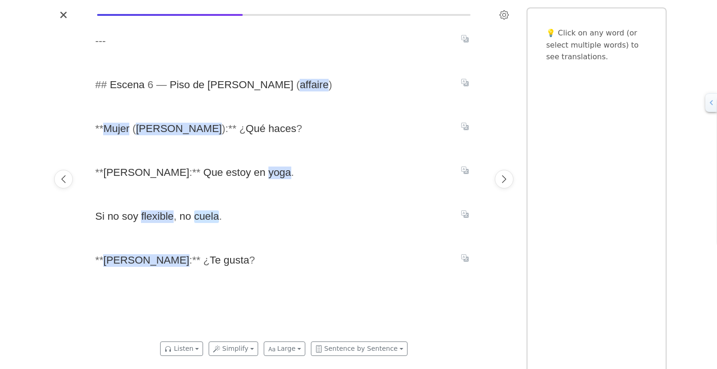
click at [211, 219] on span "cuela" at bounding box center [206, 217] width 25 height 13
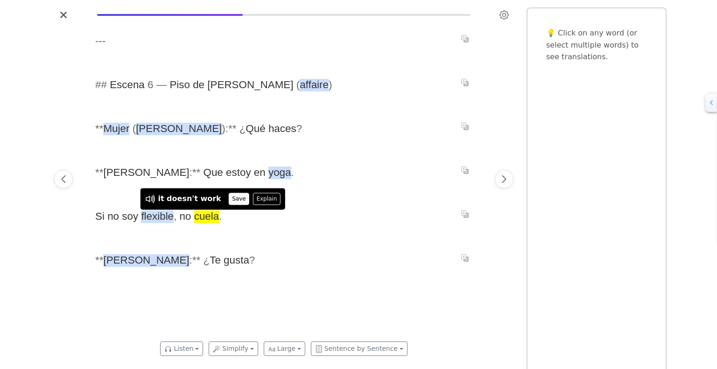
click at [229, 197] on button "Save" at bounding box center [239, 199] width 21 height 12
